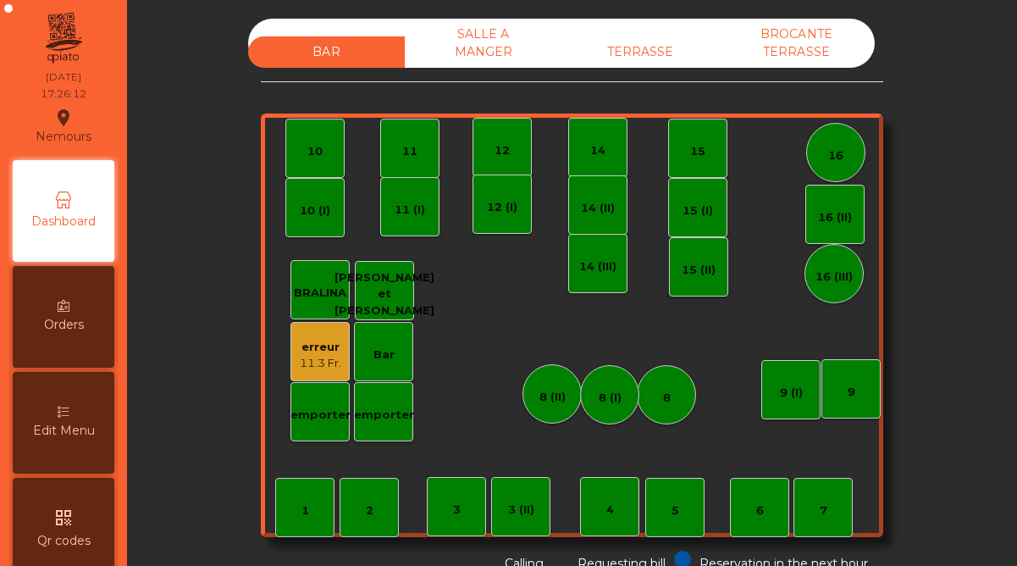
click at [483, 42] on div "SALLE A MANGER" at bounding box center [483, 43] width 157 height 49
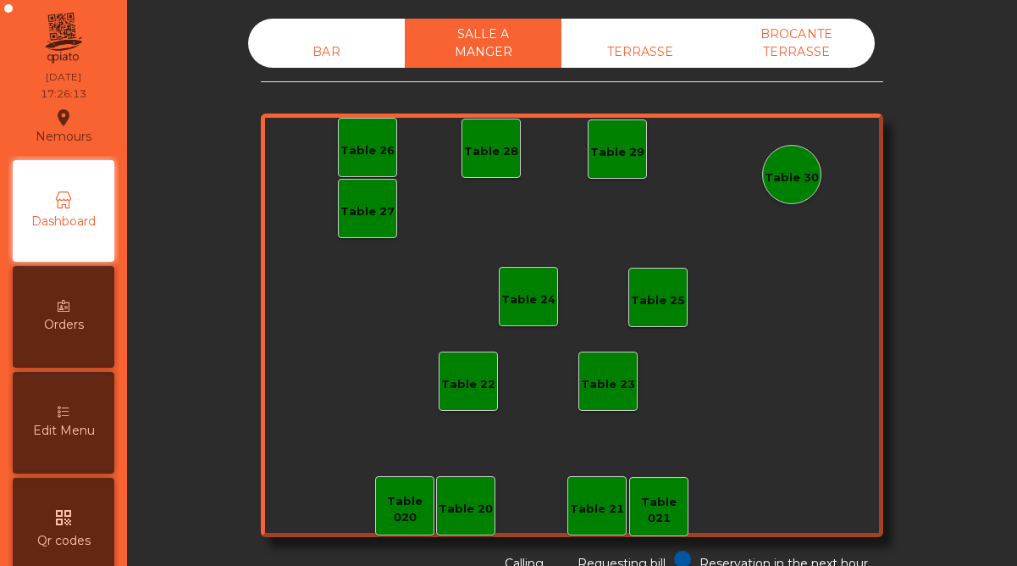
click at [655, 46] on div "TERRASSE" at bounding box center [640, 51] width 157 height 31
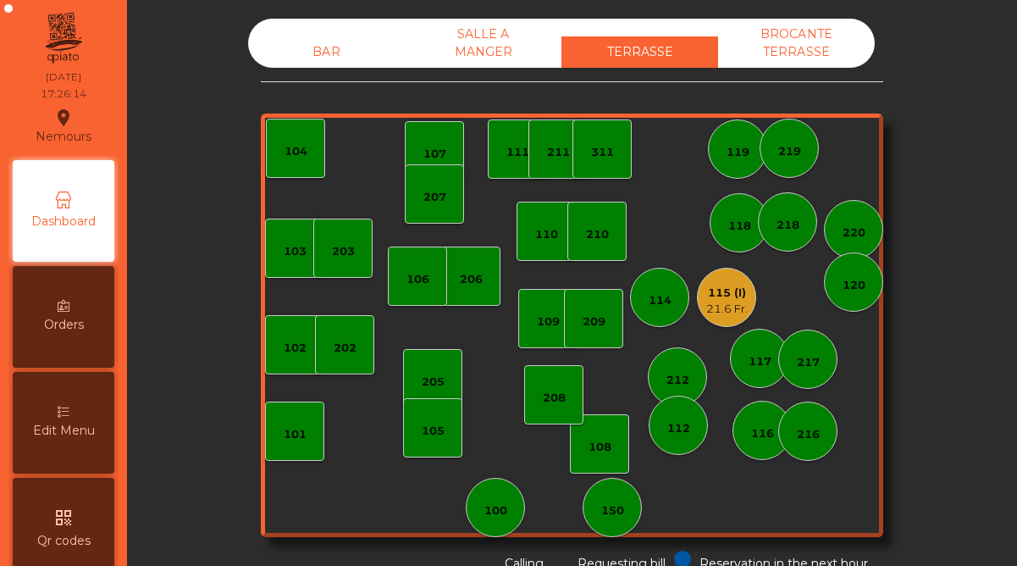
click at [730, 305] on div "21.6 Fr." at bounding box center [727, 309] width 42 height 17
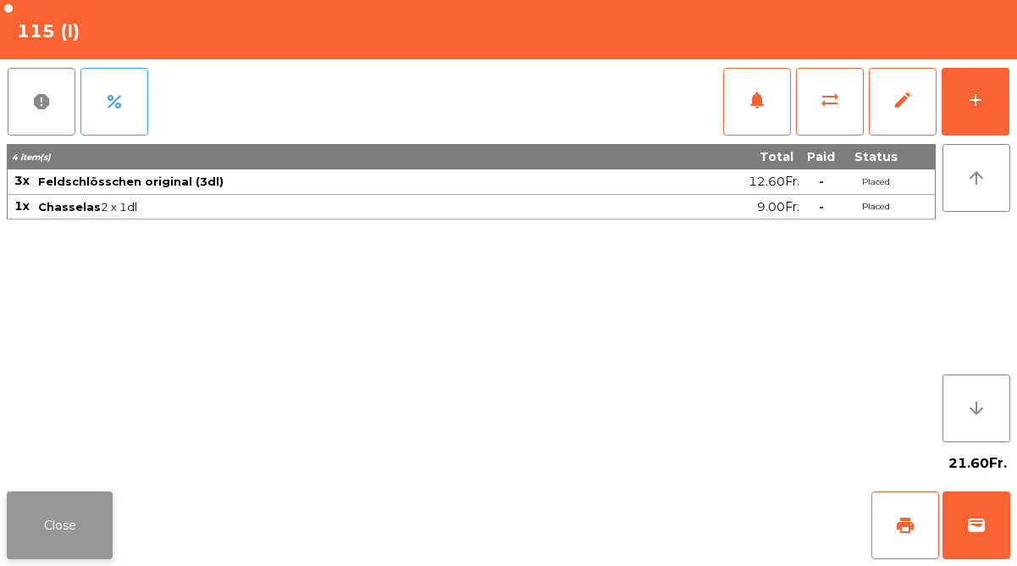
click at [45, 525] on button "Close" at bounding box center [60, 525] width 106 height 68
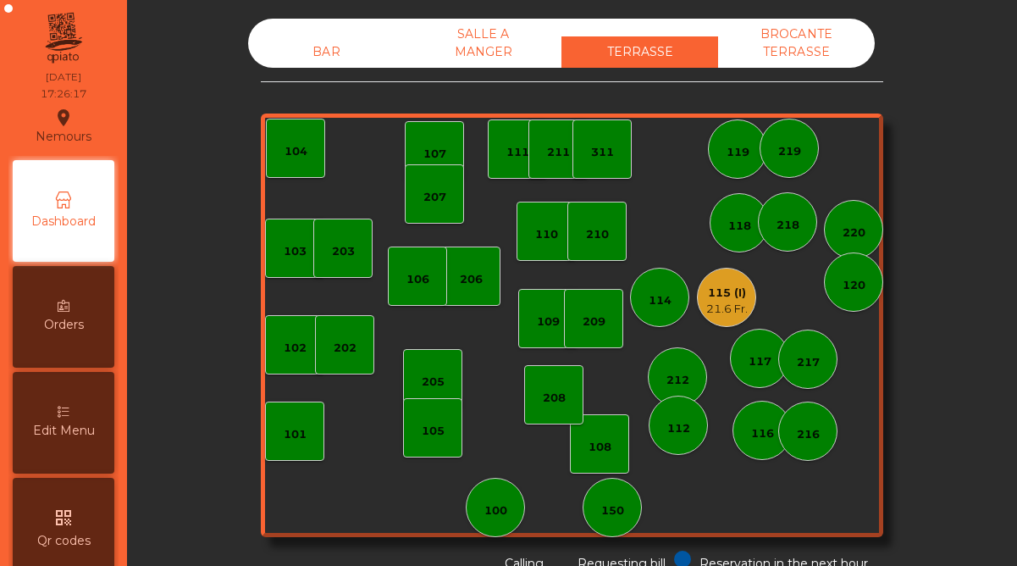
click at [772, 54] on div "BROCANTE TERRASSE" at bounding box center [796, 43] width 157 height 49
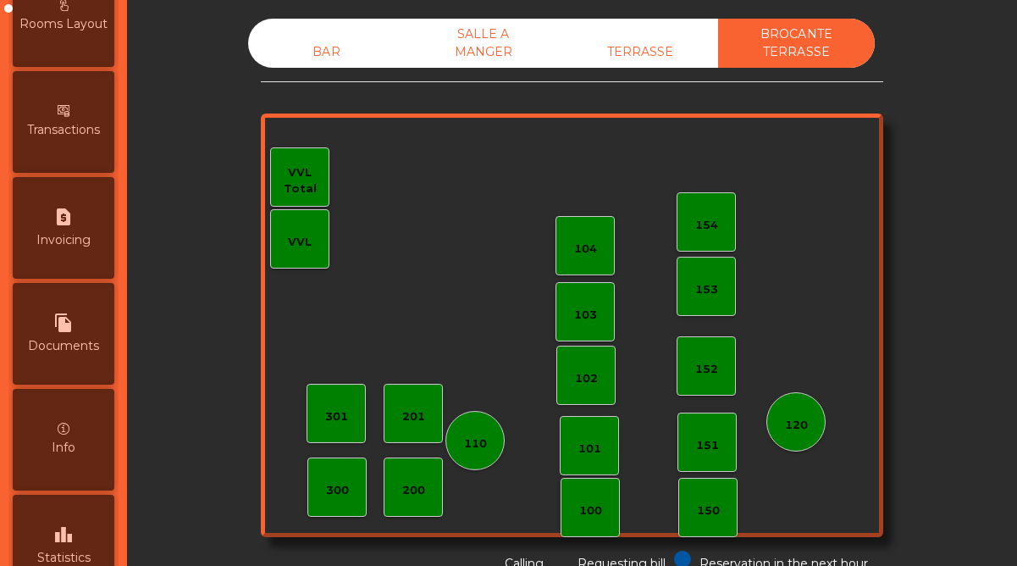
scroll to position [873, 0]
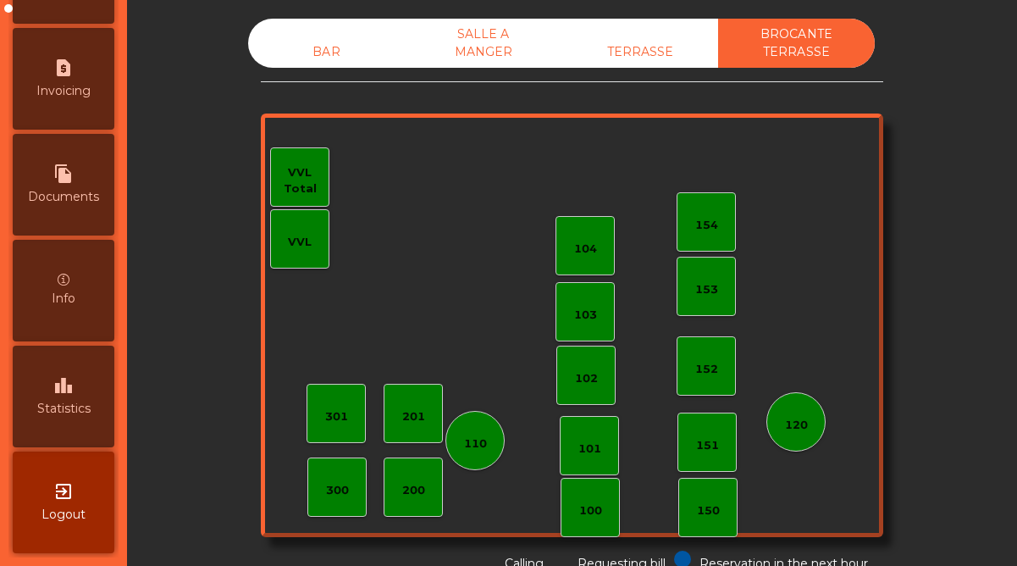
click at [91, 416] on div "leaderboard Statistics" at bounding box center [64, 397] width 102 height 102
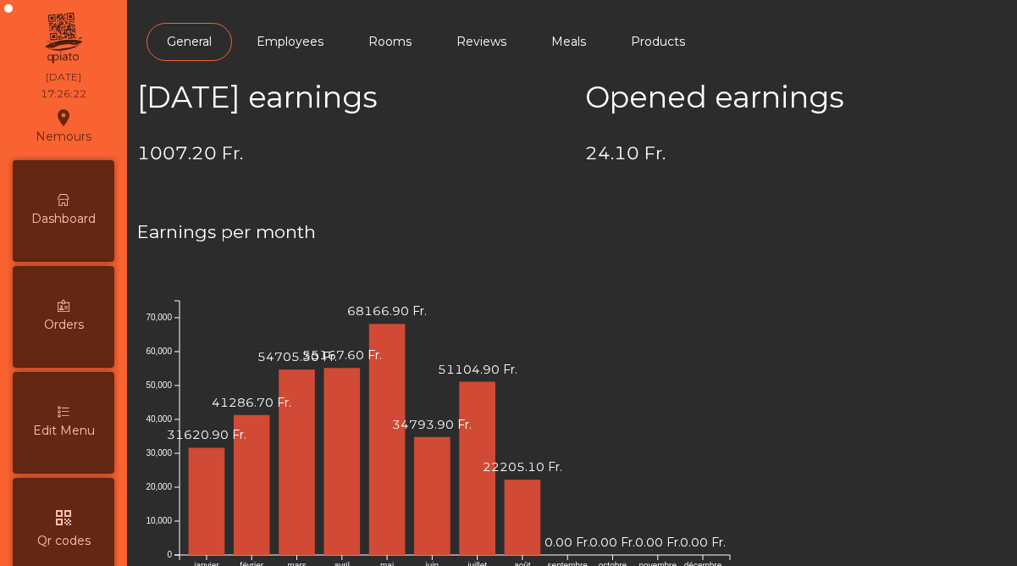
click at [79, 208] on div "Dashboard" at bounding box center [64, 211] width 102 height 102
